Goal: Task Accomplishment & Management: Use online tool/utility

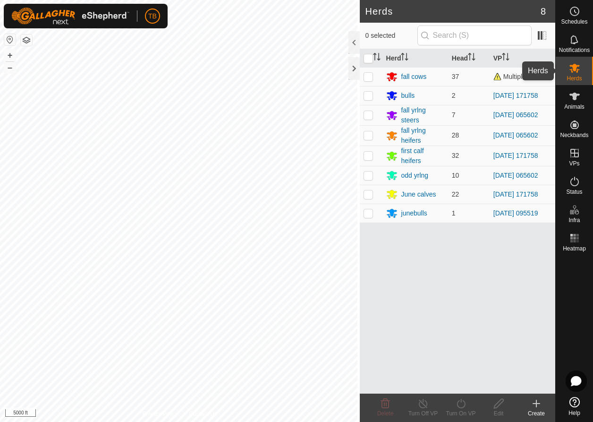
click at [504, 72] on div "Herds" at bounding box center [574, 71] width 37 height 28
click at [365, 167] on p-checkbox at bounding box center [368, 213] width 9 height 8
checkbox input "true"
click at [369, 167] on p-checkbox at bounding box center [368, 194] width 9 height 8
checkbox input "true"
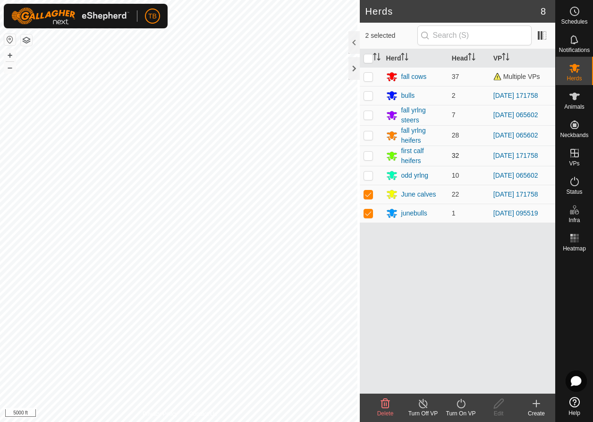
click at [366, 152] on p-checkbox at bounding box center [368, 156] width 9 height 8
checkbox input "true"
click at [366, 94] on p-checkbox at bounding box center [368, 96] width 9 height 8
checkbox input "true"
click at [467, 167] on icon at bounding box center [461, 403] width 12 height 11
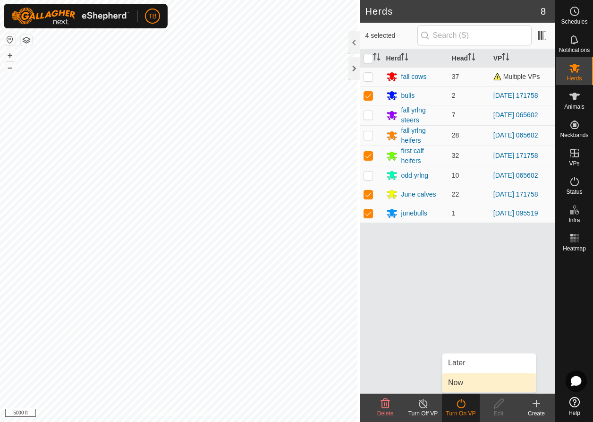
click at [476, 167] on link "Now" at bounding box center [489, 382] width 94 height 19
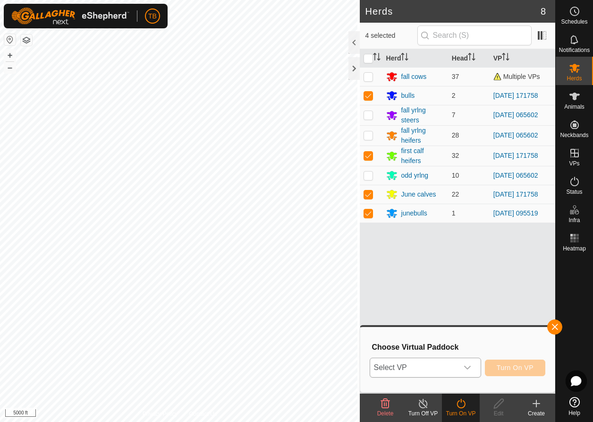
click at [471, 167] on icon "dropdown trigger" at bounding box center [468, 368] width 8 height 8
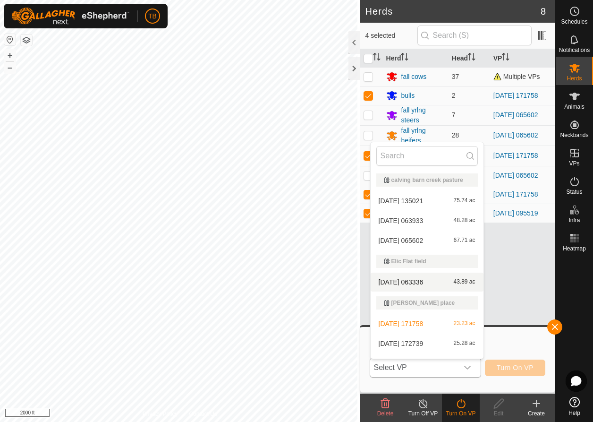
click at [427, 167] on body "TB Schedules Notifications Herds Animals Neckbands VPs Status Infra Heatmap Hel…" at bounding box center [296, 211] width 593 height 422
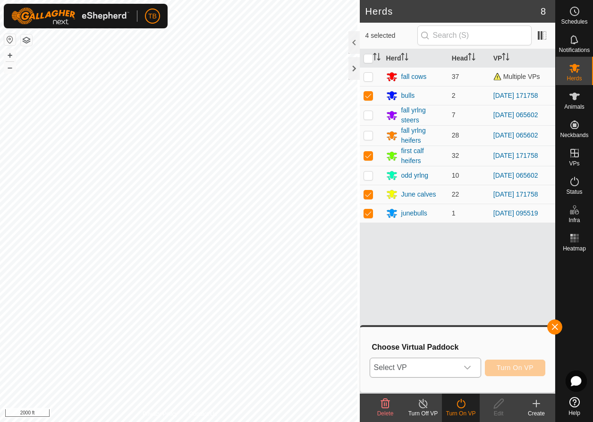
click at [438, 167] on div "Herds 8 4 selected Herd Head VP fall cows 37 Multiple VPs bulls 2 [DATE] 171758…" at bounding box center [277, 211] width 555 height 422
click at [472, 167] on div "dropdown trigger" at bounding box center [467, 367] width 19 height 19
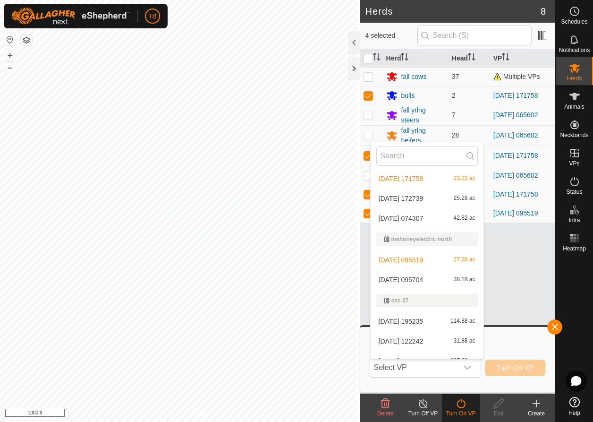
scroll to position [162, 0]
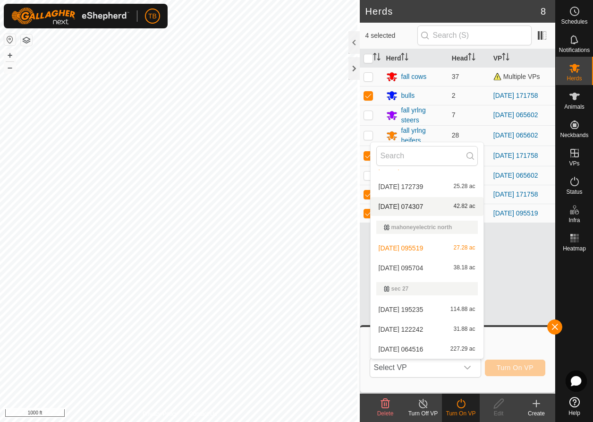
click at [444, 167] on li "[DATE] 074307 42.82 ac" at bounding box center [427, 206] width 113 height 19
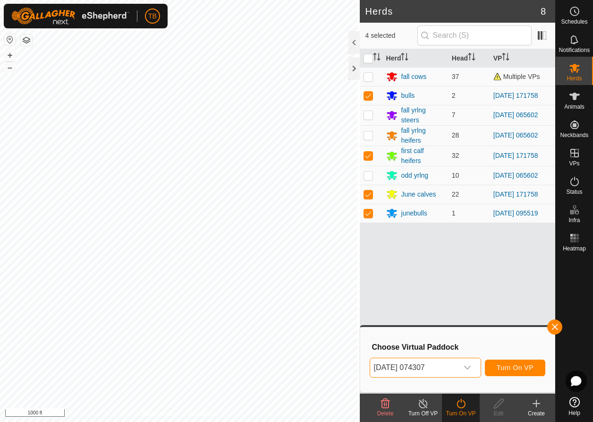
click at [504, 167] on span "Turn On VP" at bounding box center [515, 368] width 37 height 8
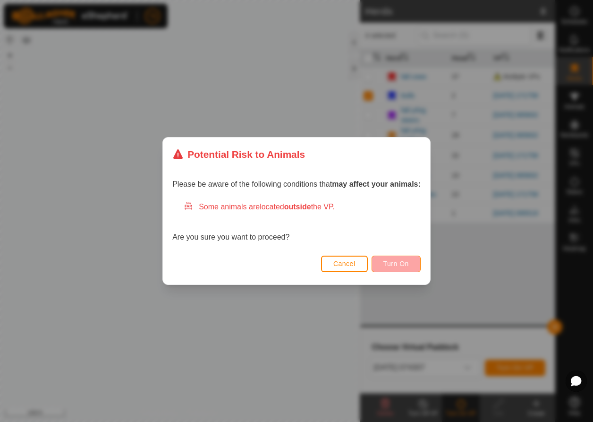
click at [392, 167] on span "Turn On" at bounding box center [396, 264] width 26 height 8
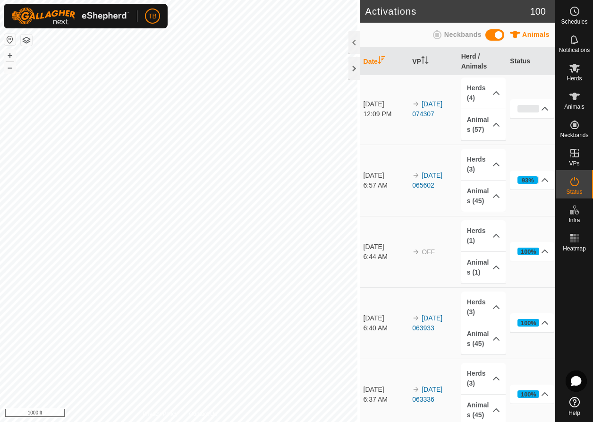
scroll to position [30, 0]
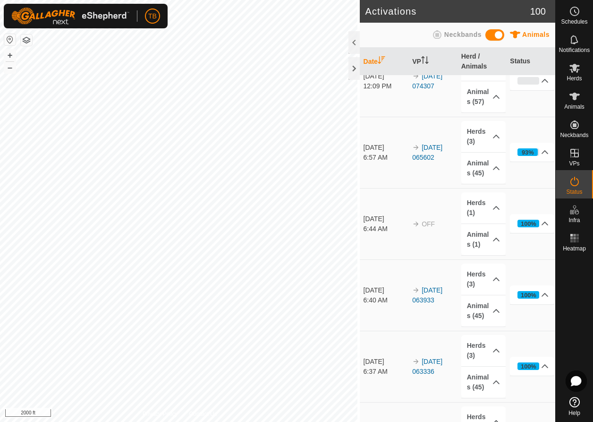
click at [0, 167] on html "TB Schedules Notifications Herds Animals Neckbands VPs Status Infra Heatmap Hel…" at bounding box center [296, 211] width 593 height 422
